Goal: Obtain resource: Obtain resource

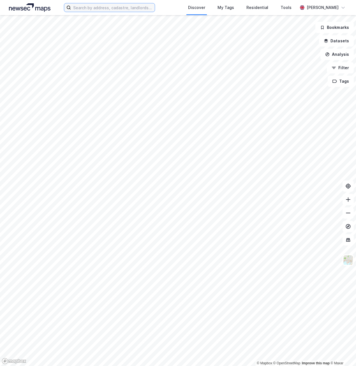
click at [97, 10] on input at bounding box center [113, 7] width 84 height 8
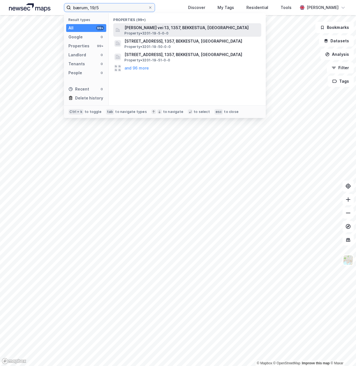
type input "bærum, 19/5"
click at [154, 26] on span "[PERSON_NAME] vei 13, 1357, BEKKESTUA, [GEOGRAPHIC_DATA]" at bounding box center [191, 27] width 134 height 7
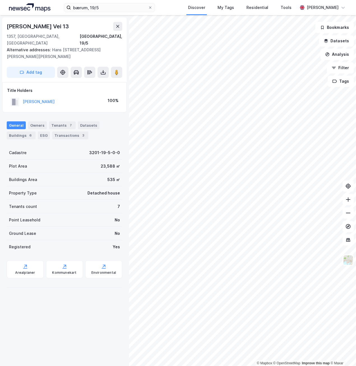
click at [101, 115] on div "General Owners Tenants 7 Datasets Buildings 6 ESG Transactions 3" at bounding box center [64, 128] width 129 height 27
click at [113, 121] on div "General Owners Tenants 7 Datasets Buildings 6 ESG Transactions 3" at bounding box center [64, 130] width 115 height 18
click at [103, 70] on icon at bounding box center [103, 71] width 1 height 3
click at [99, 81] on div "Download Assessment Report" at bounding box center [78, 83] width 53 height 4
click at [113, 129] on div "General Owners Tenants 7 Datasets Buildings 6 ESG Transactions 3" at bounding box center [64, 130] width 115 height 18
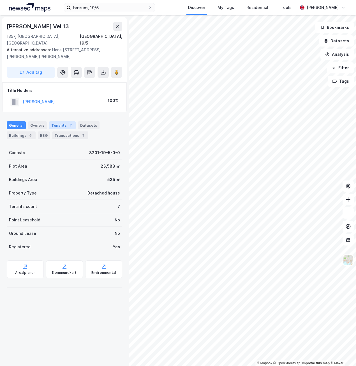
click at [72, 121] on div "Tenants 7" at bounding box center [62, 125] width 27 height 8
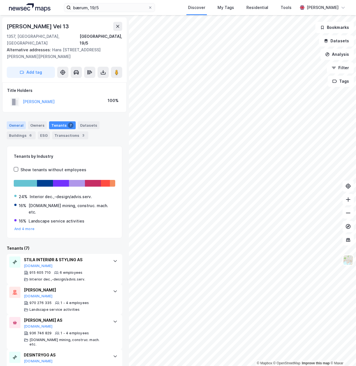
click at [12, 121] on div "General" at bounding box center [16, 125] width 19 height 8
